Goal: Task Accomplishment & Management: Manage account settings

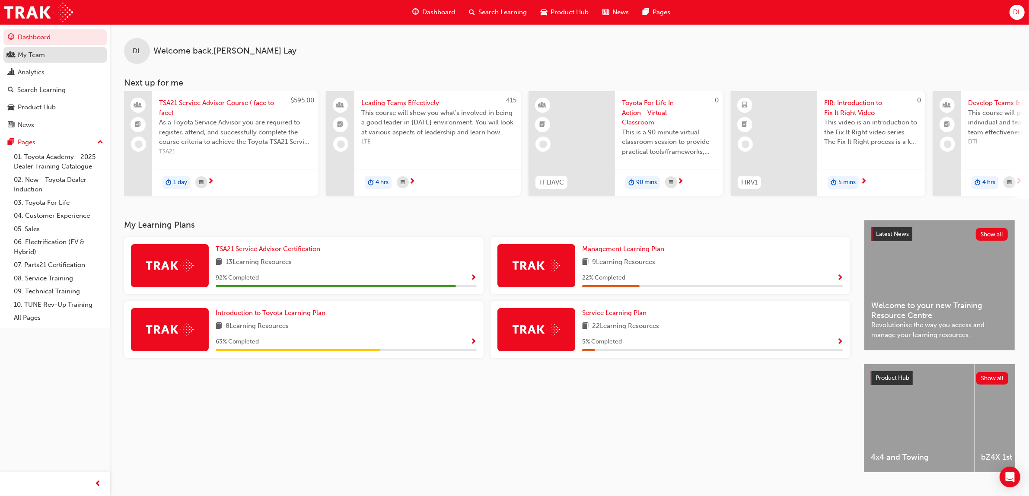
click at [33, 55] on div "My Team" at bounding box center [31, 55] width 27 height 10
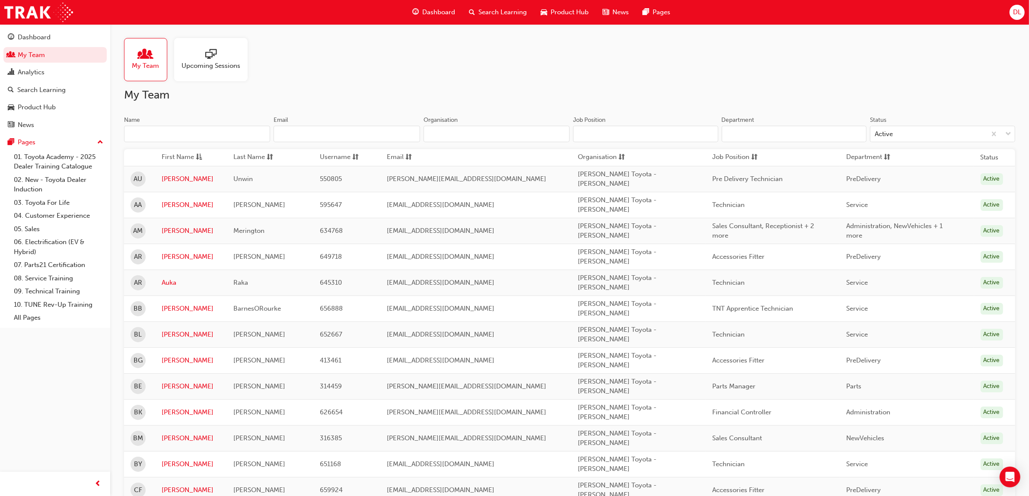
click at [204, 66] on span "Upcoming Sessions" at bounding box center [211, 66] width 59 height 10
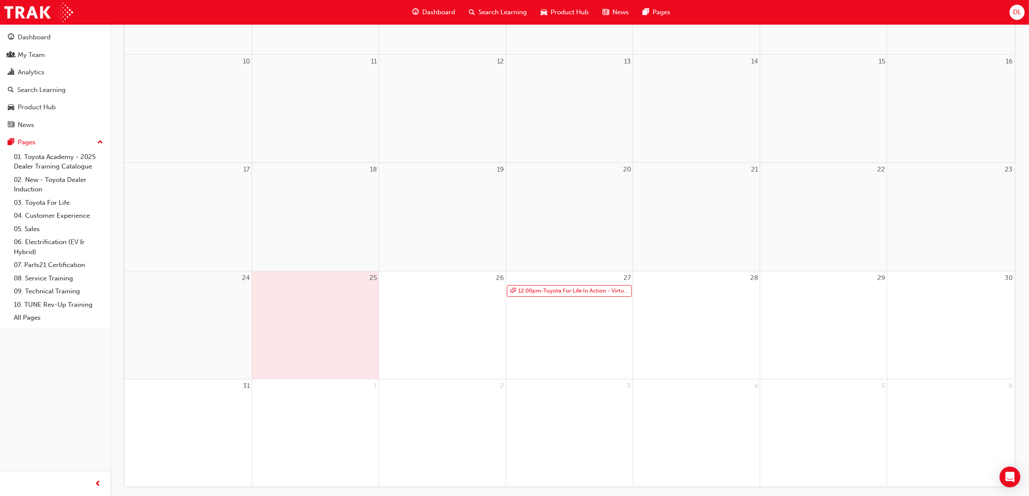
scroll to position [324, 0]
click at [575, 282] on link "12:00pm - Toyota For Life In Action - Virtual Classroom" at bounding box center [569, 281] width 125 height 12
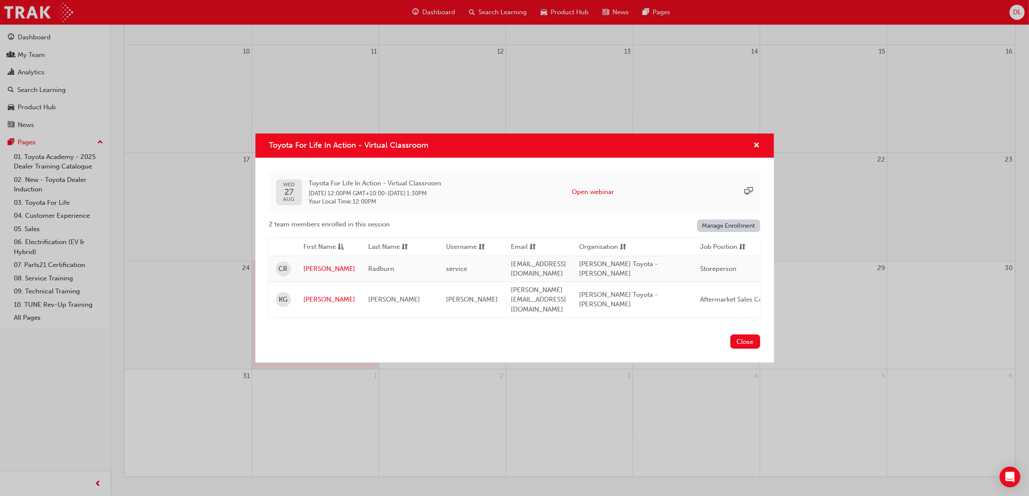
click at [709, 228] on link "Manage Enrollment" at bounding box center [728, 226] width 63 height 13
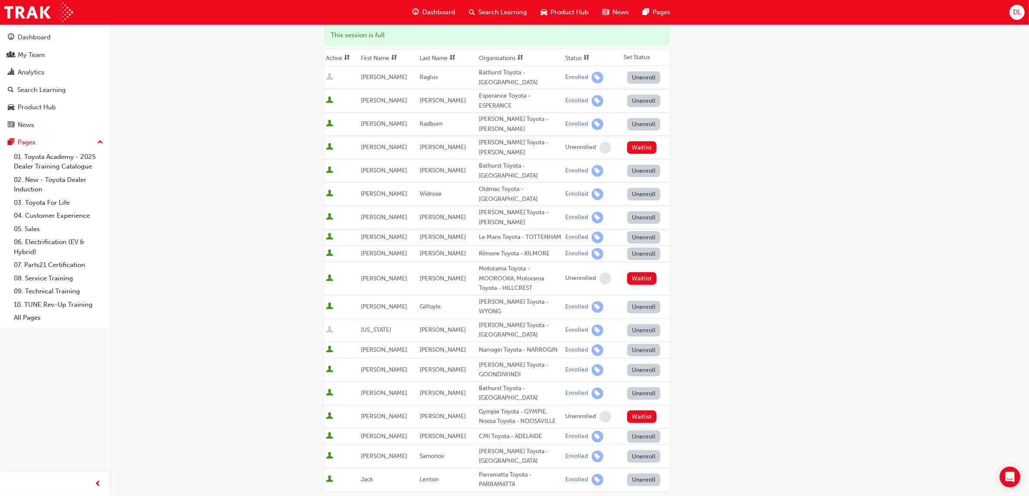
scroll to position [88, 0]
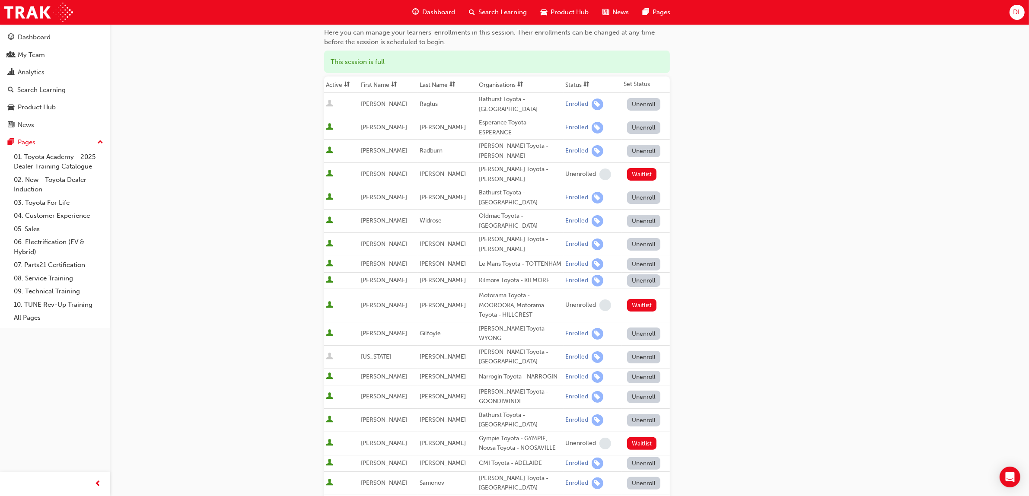
click at [635, 145] on button "Unenroll" at bounding box center [644, 151] width 34 height 13
